Goal: Transaction & Acquisition: Download file/media

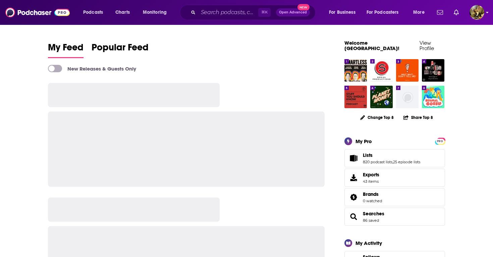
click at [479, 14] on img "Logged in as SydneyDemo" at bounding box center [477, 12] width 15 height 15
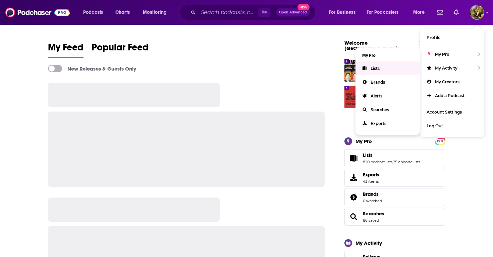
click at [382, 66] on link "Lists" at bounding box center [388, 68] width 64 height 14
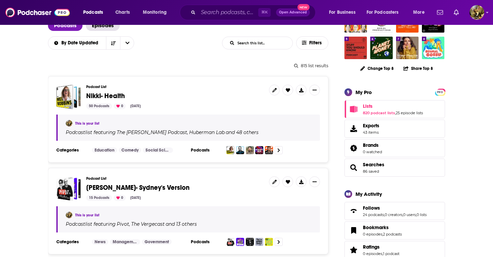
scroll to position [72, 0]
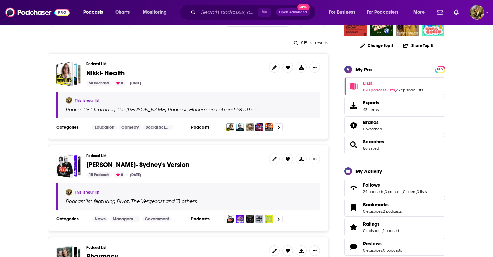
click at [102, 167] on span "[PERSON_NAME]- Sydney's Version" at bounding box center [137, 164] width 103 height 8
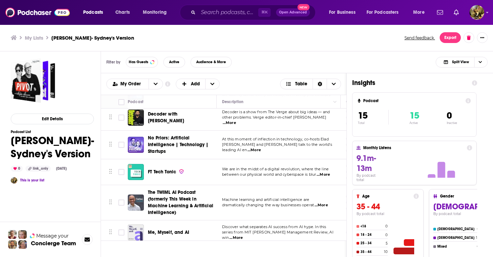
scroll to position [262, 0]
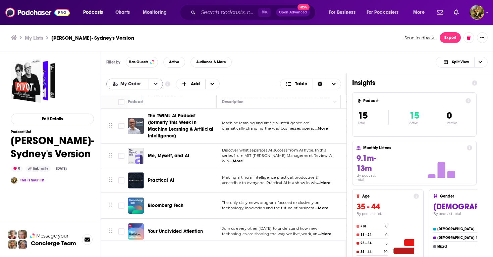
click at [156, 82] on icon "open menu" at bounding box center [156, 84] width 4 height 5
click at [135, 106] on span "Alphabetical" at bounding box center [139, 106] width 38 height 4
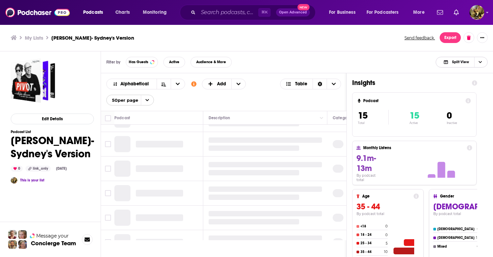
click at [481, 61] on icon "Choose View" at bounding box center [480, 62] width 3 height 2
click at [458, 86] on span "Podcast Only" at bounding box center [465, 85] width 33 height 4
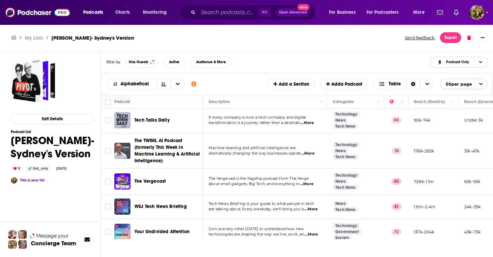
scroll to position [263, 0]
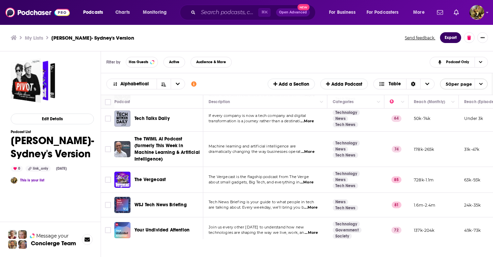
click at [452, 37] on button "Export" at bounding box center [450, 37] width 21 height 11
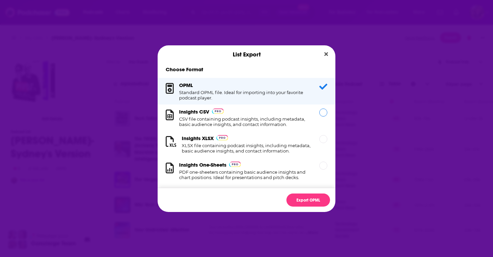
click at [240, 125] on h1 "CSV file containing podcast insights, including metadata, basic audience insigh…" at bounding box center [245, 121] width 132 height 11
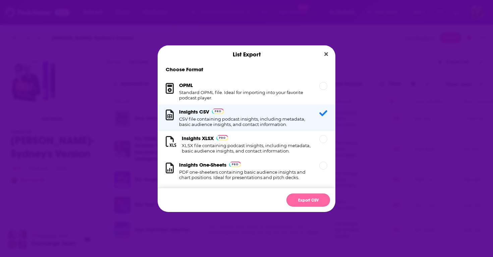
click at [306, 200] on button "Export CSV" at bounding box center [309, 199] width 44 height 13
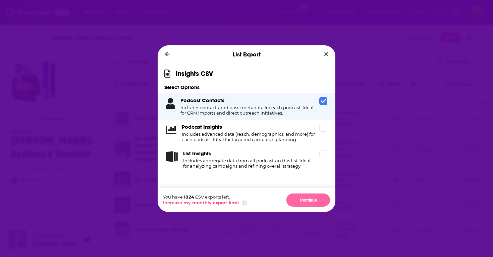
click at [308, 196] on button "Continue" at bounding box center [309, 199] width 44 height 13
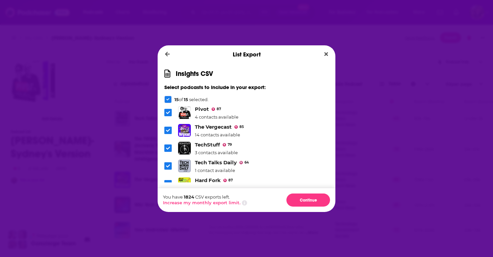
scroll to position [203, 0]
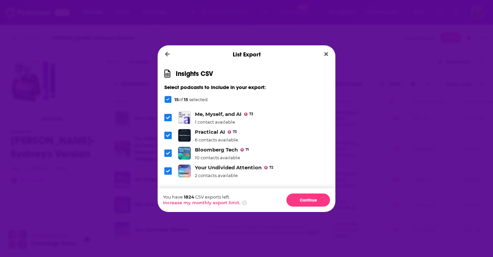
click at [168, 151] on icon "Dialog" at bounding box center [168, 153] width 4 height 4
click at [168, 134] on icon "Dialog" at bounding box center [168, 135] width 4 height 3
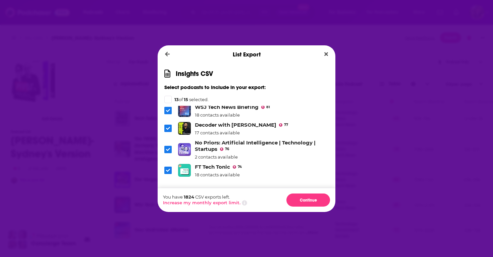
scroll to position [0, 0]
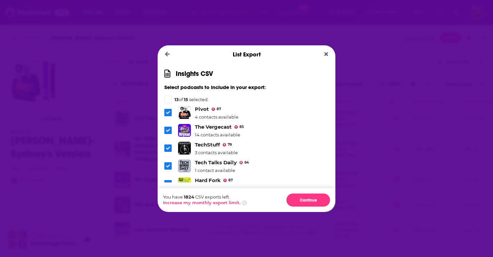
click at [168, 113] on icon "Dialog" at bounding box center [168, 112] width 4 height 3
click at [167, 128] on icon "Dialog" at bounding box center [168, 130] width 4 height 4
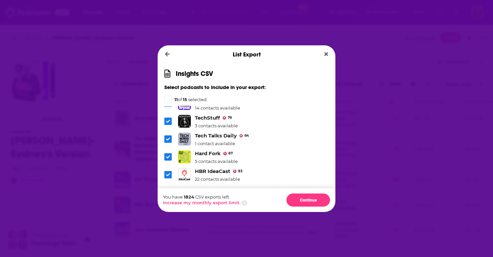
scroll to position [28, 0]
click at [167, 119] on icon "Dialog" at bounding box center [168, 120] width 4 height 4
click at [167, 139] on icon "Dialog" at bounding box center [168, 138] width 4 height 4
click at [170, 156] on icon "Dialog" at bounding box center [168, 156] width 4 height 4
click at [167, 170] on span "Dialog" at bounding box center [167, 173] width 7 height 7
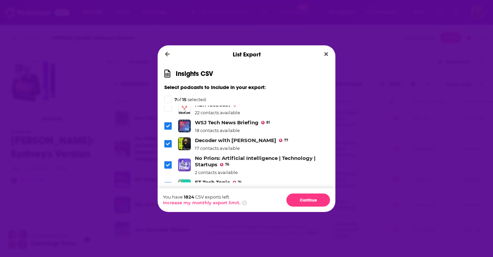
scroll to position [94, 0]
click at [169, 123] on icon "Dialog" at bounding box center [168, 125] width 4 height 4
click at [165, 141] on span "Dialog" at bounding box center [167, 142] width 7 height 7
click at [167, 163] on icon "Dialog" at bounding box center [168, 163] width 4 height 3
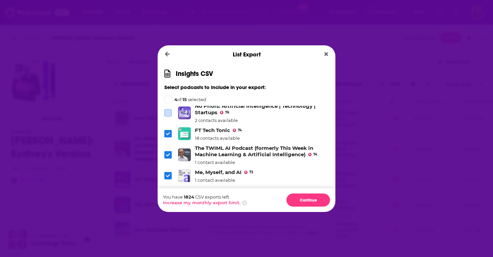
scroll to position [164, 0]
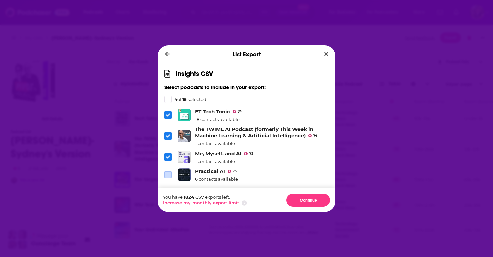
click at [166, 113] on icon "Dialog" at bounding box center [168, 114] width 4 height 3
click at [168, 134] on icon "Dialog" at bounding box center [168, 136] width 4 height 4
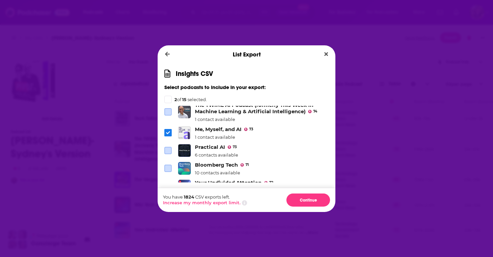
scroll to position [189, 0]
click at [167, 129] on span "Dialog" at bounding box center [167, 132] width 7 height 7
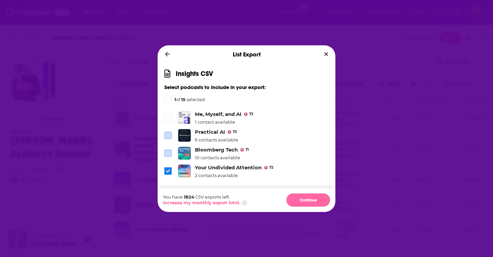
click at [310, 196] on button "Continue" at bounding box center [309, 199] width 44 height 13
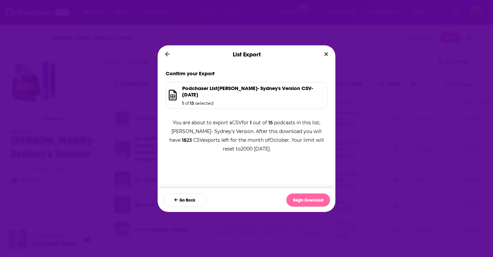
click at [308, 199] on button "Begin Download" at bounding box center [309, 199] width 44 height 13
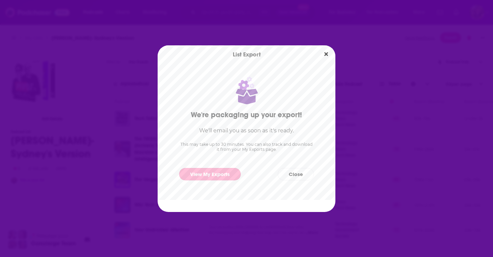
click at [205, 172] on link "View My Exports" at bounding box center [210, 174] width 62 height 12
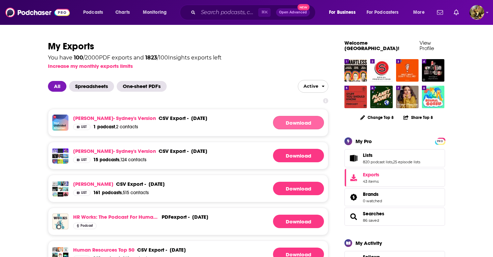
click at [300, 118] on link "Download" at bounding box center [298, 122] width 51 height 13
